Goal: Register for event/course

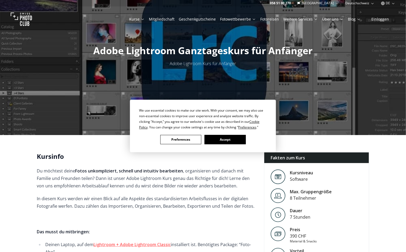
scroll to position [23, 0]
click at [218, 144] on button "Accept" at bounding box center [225, 139] width 41 height 9
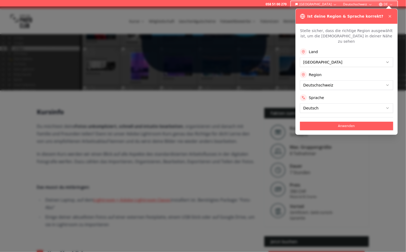
scroll to position [68, 0]
click at [390, 16] on icon at bounding box center [390, 16] width 2 height 2
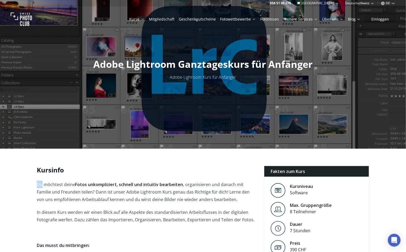
scroll to position [0, 0]
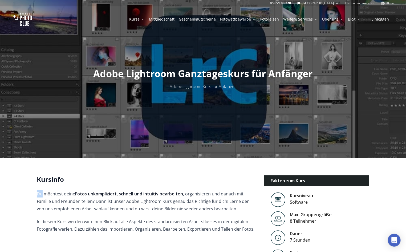
click at [145, 18] on icon at bounding box center [143, 19] width 4 height 4
